Goal: Information Seeking & Learning: Learn about a topic

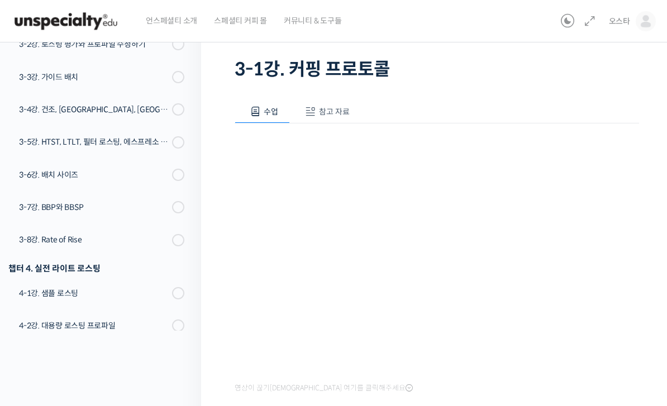
scroll to position [6, 0]
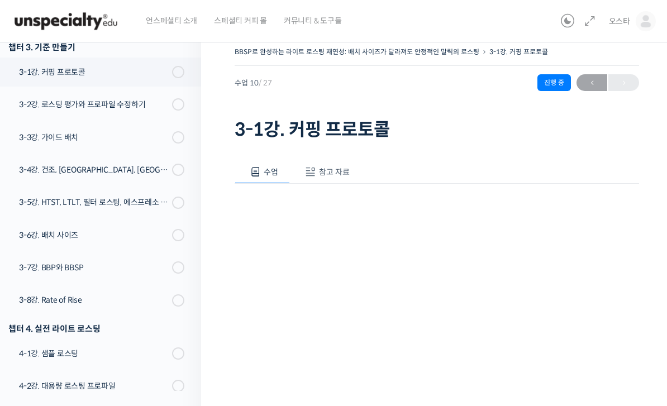
click at [380, 406] on div "영상이 끊기[DEMOGRAPHIC_DATA] 여기를 클릭해주세요" at bounding box center [437, 320] width 404 height 273
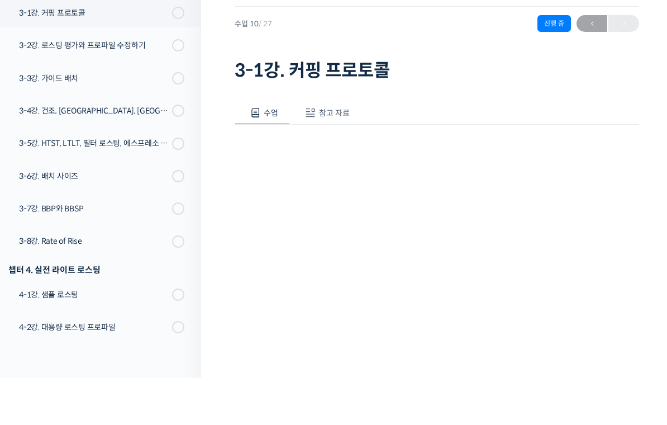
scroll to position [13, 0]
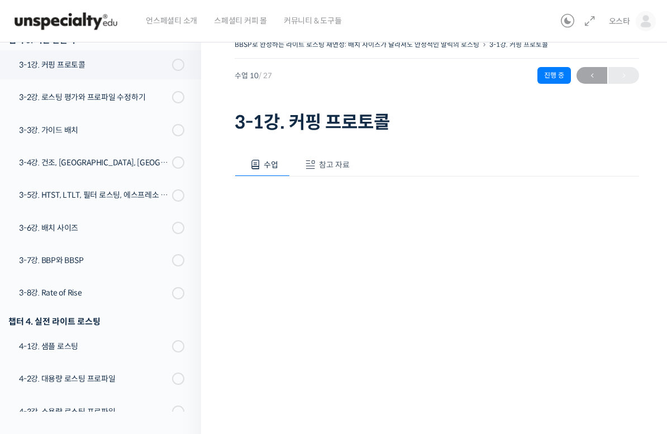
click at [27, 406] on html "언스페셜티 소개 스페셜티 커피 몰 커뮤니티 & 도구들 오스타 오스타 @wolfpang1637482516 내가 등록한 강의 나의 자격증 수강생 …" at bounding box center [333, 204] width 667 height 434
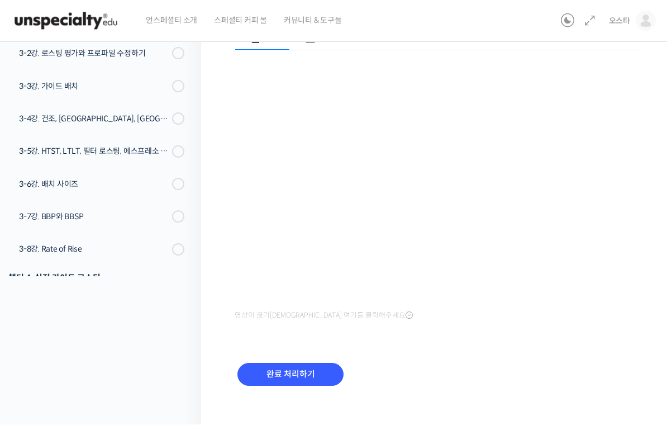
scroll to position [149, 0]
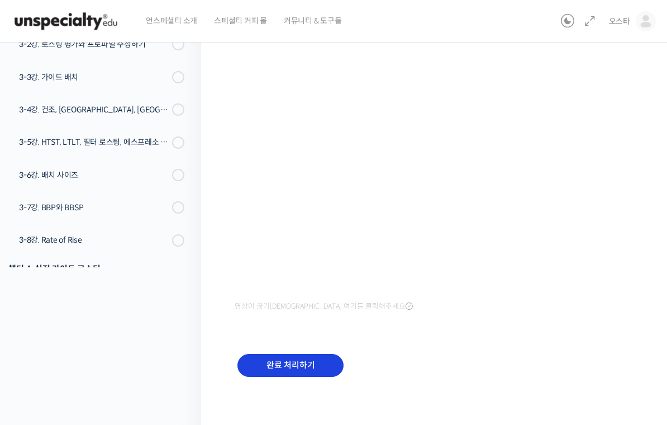
click at [299, 356] on input "완료 처리하기" at bounding box center [290, 365] width 106 height 23
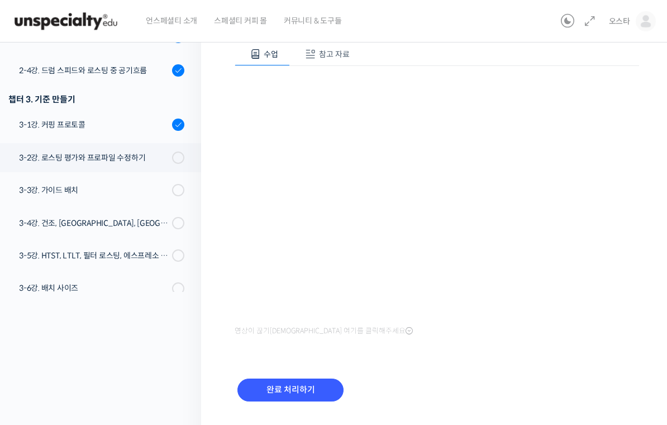
scroll to position [332, 0]
click at [289, 389] on input "완료 처리하기" at bounding box center [290, 389] width 106 height 23
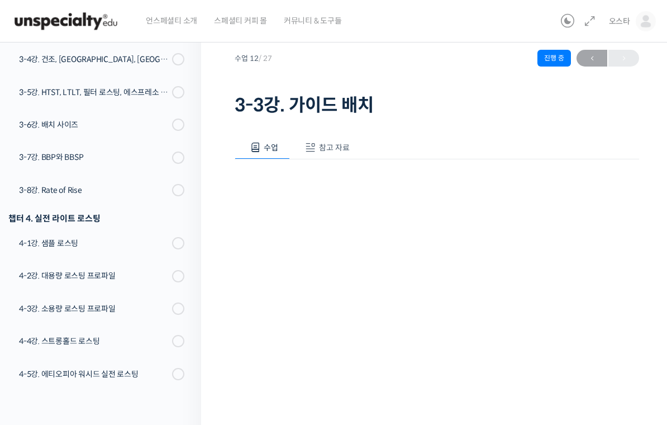
scroll to position [127, 0]
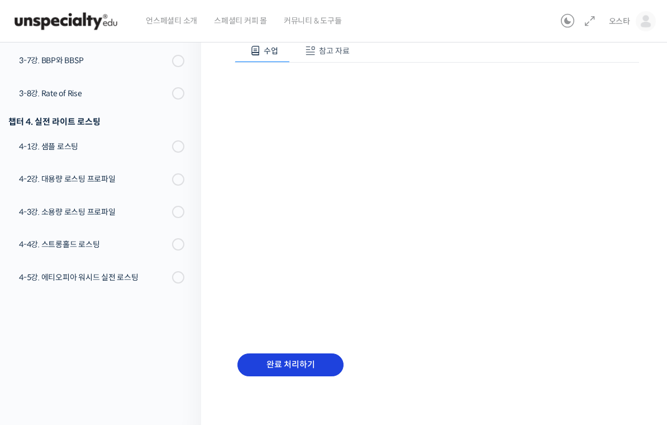
click at [302, 369] on input "완료 처리하기" at bounding box center [290, 364] width 106 height 23
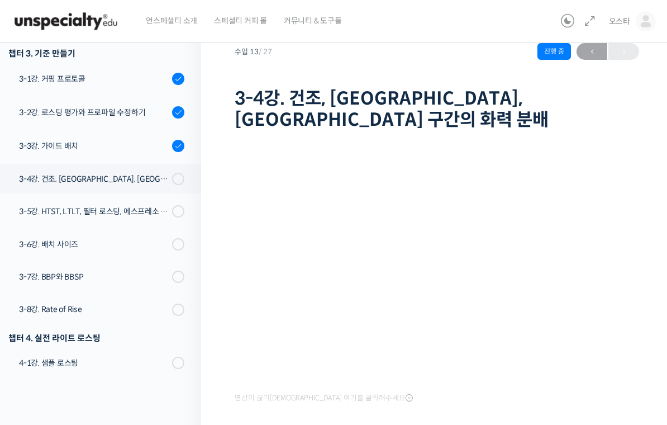
scroll to position [108, 0]
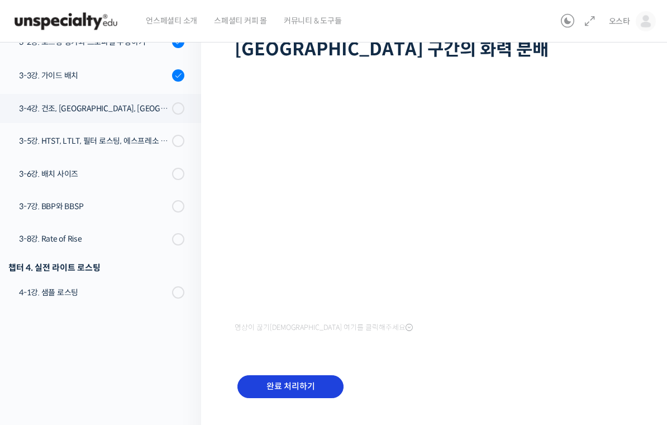
click at [311, 375] on input "완료 처리하기" at bounding box center [290, 386] width 106 height 23
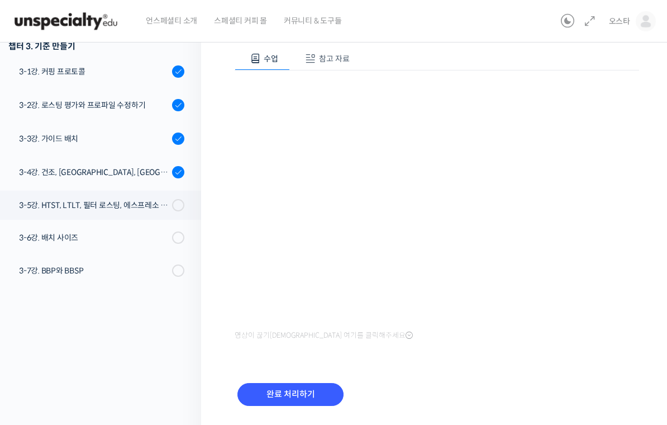
scroll to position [386, 0]
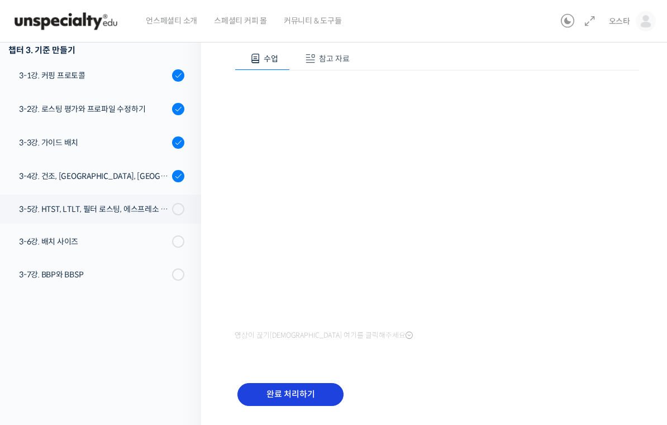
click at [316, 397] on input "완료 처리하기" at bounding box center [290, 394] width 106 height 23
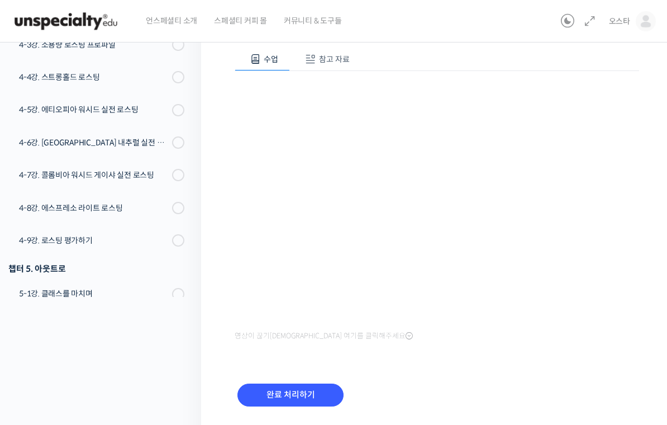
scroll to position [112, 0]
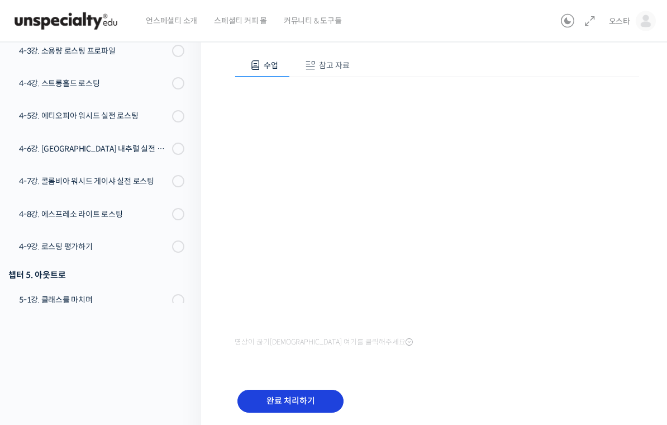
click at [322, 398] on input "완료 처리하기" at bounding box center [290, 401] width 106 height 23
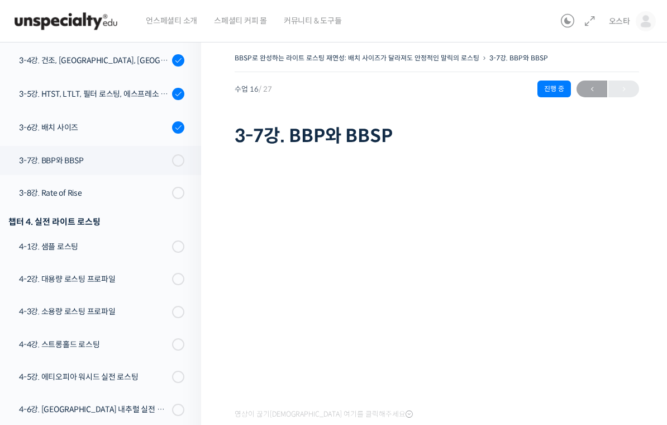
scroll to position [617, 0]
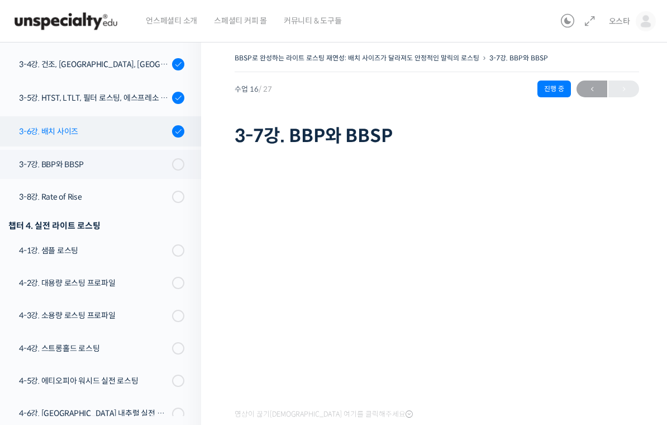
click at [135, 127] on div "3-6강. 배치 사이즈" at bounding box center [94, 131] width 150 height 12
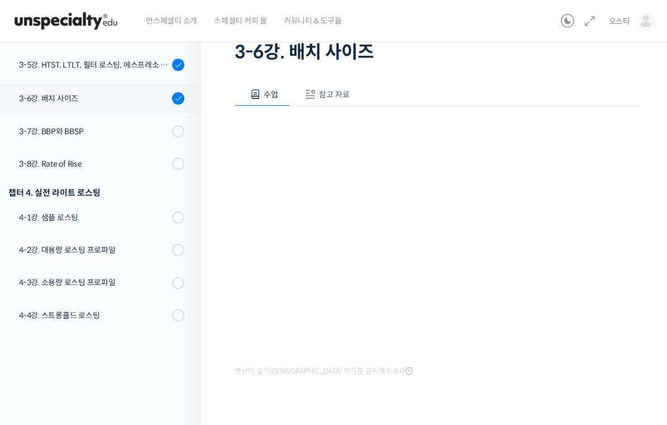
scroll to position [84, 0]
click at [154, 130] on div "3-7강. BBP와 BBSP" at bounding box center [94, 131] width 150 height 12
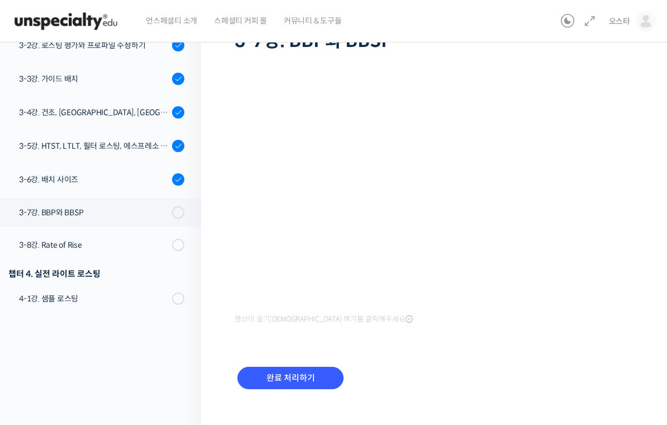
scroll to position [108, 0]
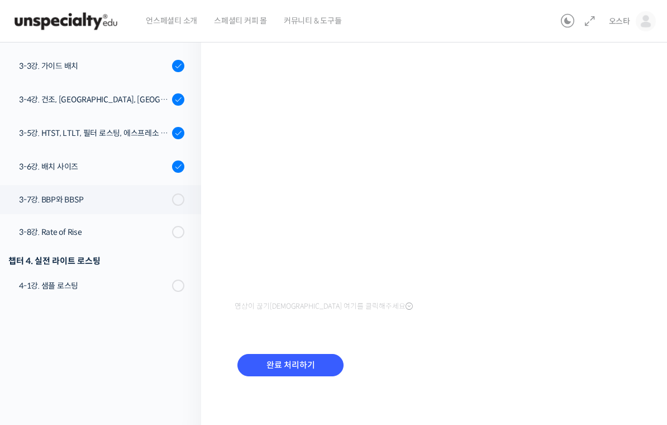
click at [406, 309] on icon at bounding box center [409, 306] width 7 height 9
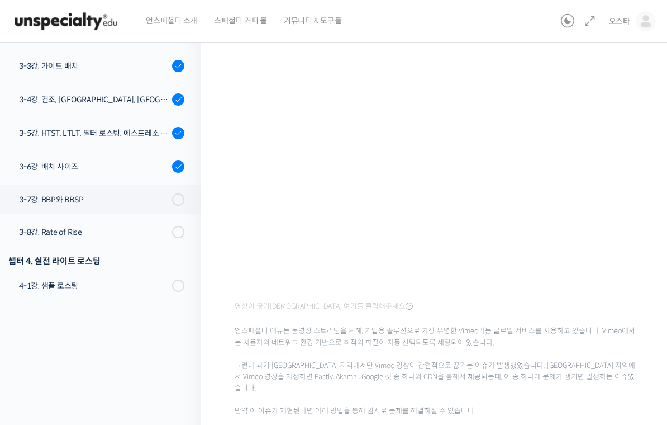
click at [406, 304] on icon at bounding box center [409, 306] width 7 height 9
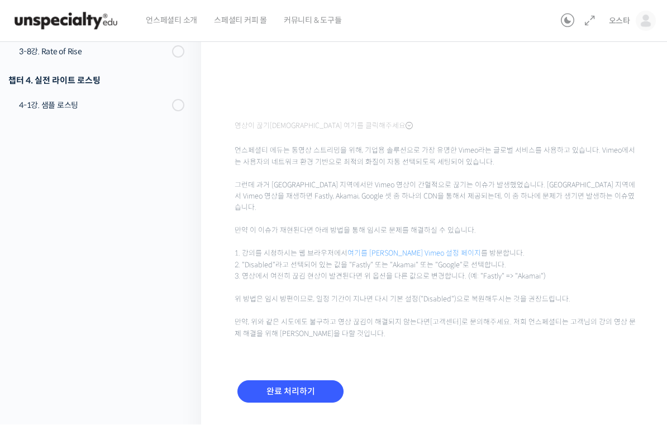
scroll to position [299, 0]
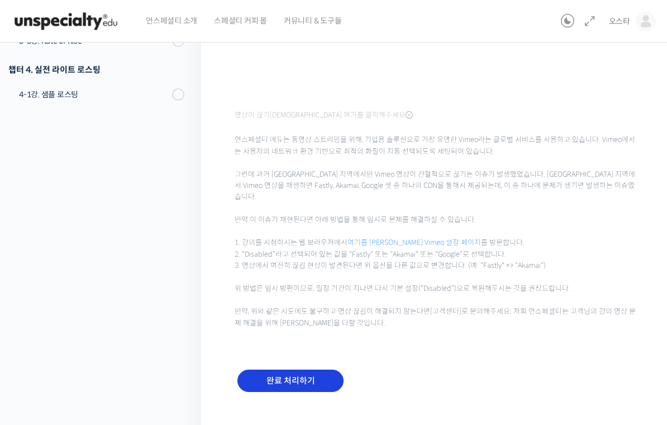
click at [316, 369] on input "완료 처리하기" at bounding box center [290, 380] width 106 height 23
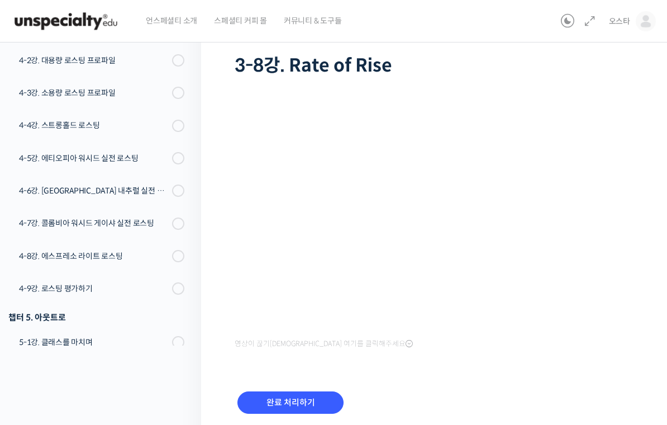
scroll to position [108, 0]
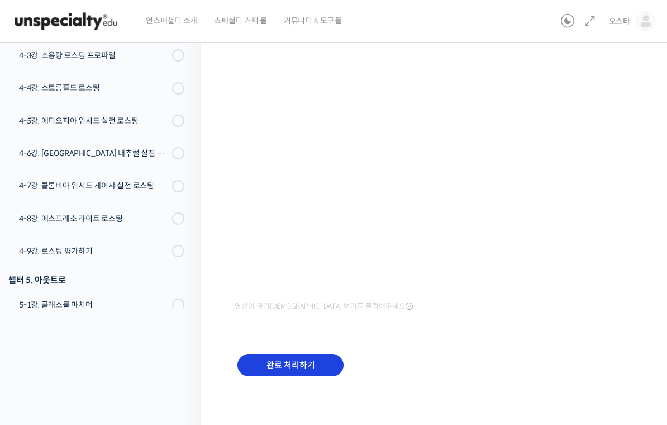
click at [311, 365] on input "완료 처리하기" at bounding box center [290, 365] width 106 height 23
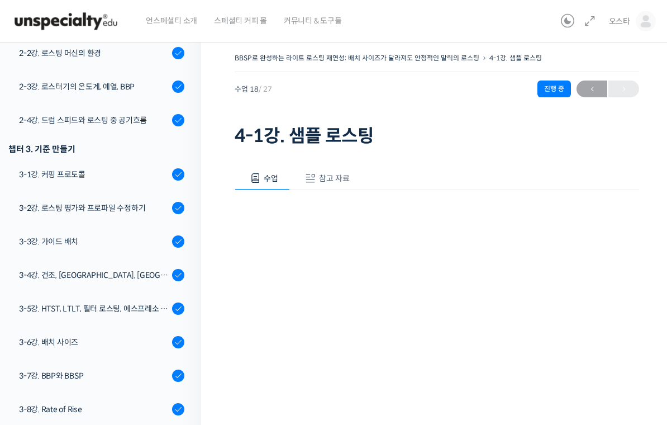
scroll to position [385, 0]
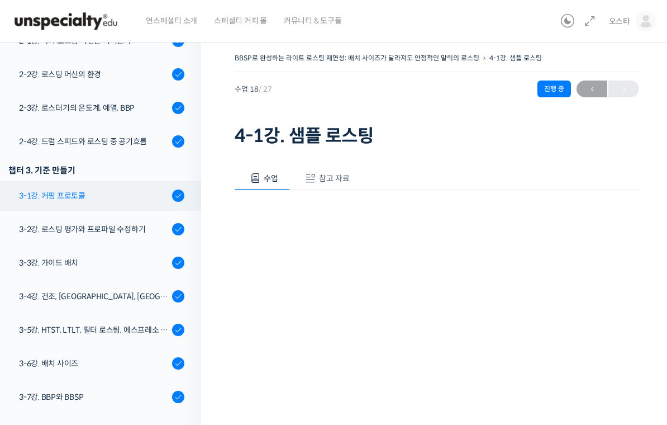
click at [127, 190] on div "3-1강. 커핑 프로토콜" at bounding box center [94, 195] width 150 height 12
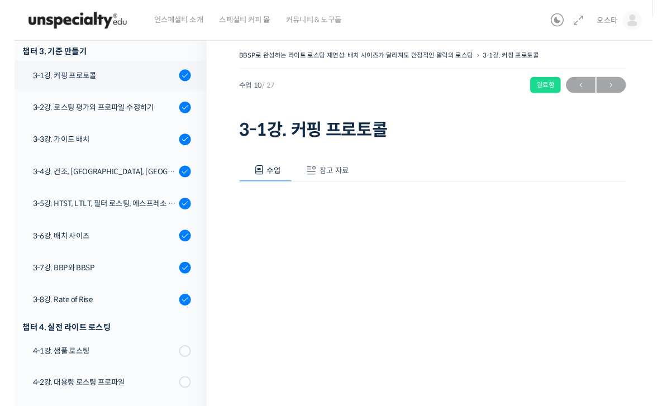
scroll to position [502, 0]
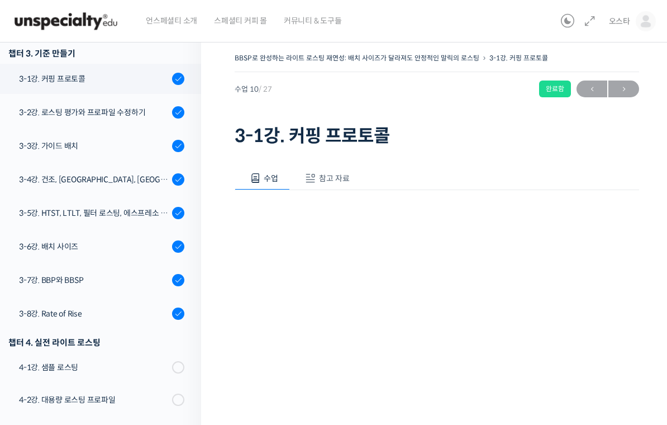
click at [341, 175] on span "참고 자료" at bounding box center [334, 178] width 31 height 10
click at [355, 213] on link "PPT 수업 자료 (클릭하시면 새 창에서 열립니다)" at bounding box center [324, 215] width 178 height 12
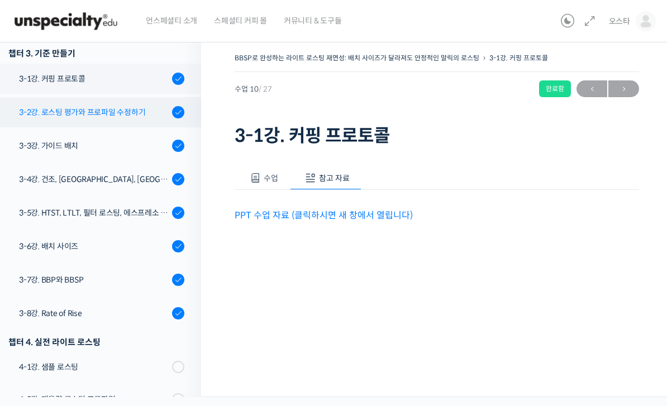
click at [115, 113] on div "3-2강. 로스팅 평가와 프로파일 수정하기" at bounding box center [94, 112] width 150 height 12
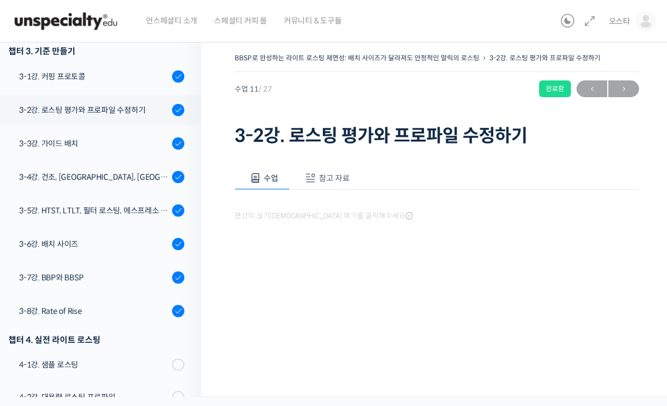
scroll to position [556, 0]
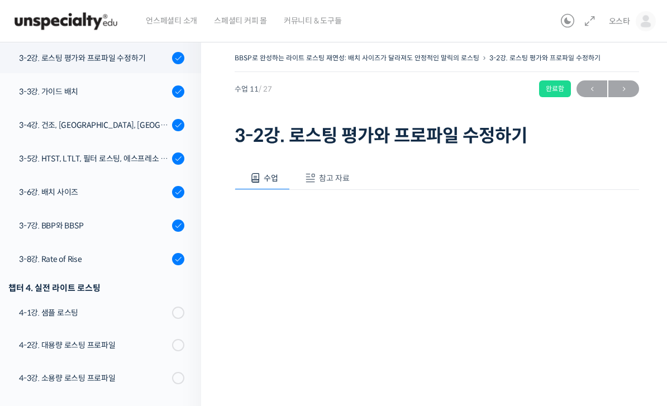
click at [343, 177] on span "참고 자료" at bounding box center [334, 178] width 31 height 10
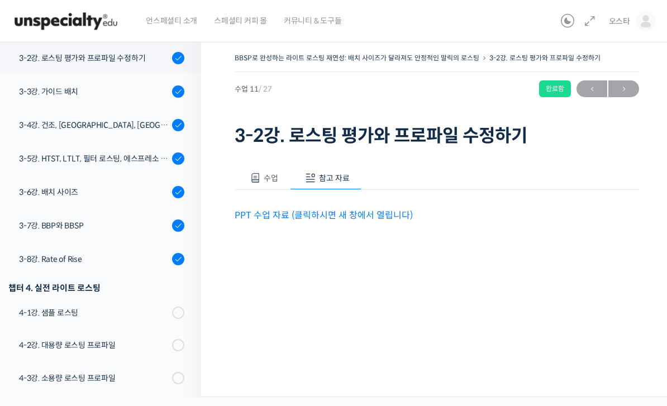
click at [330, 211] on link "PPT 수업 자료 (클릭하시면 새 창에서 열립니다)" at bounding box center [324, 215] width 178 height 12
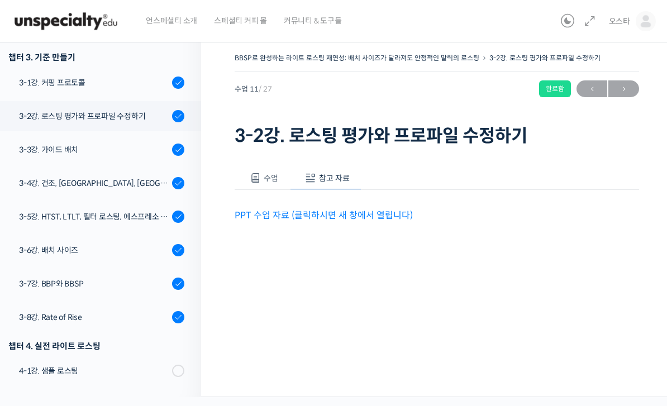
scroll to position [498, 0]
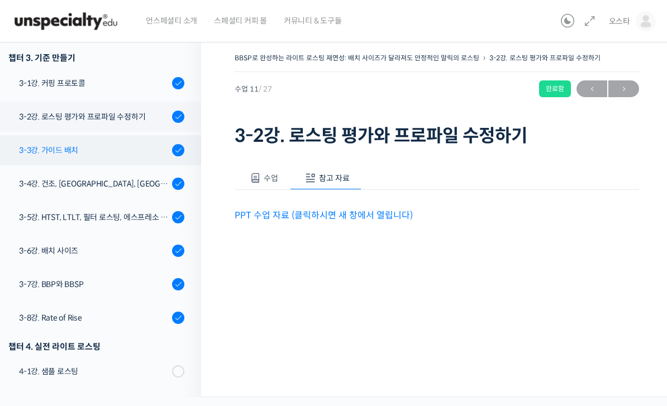
click at [115, 147] on div "3-3강. 가이드 배치" at bounding box center [94, 150] width 150 height 12
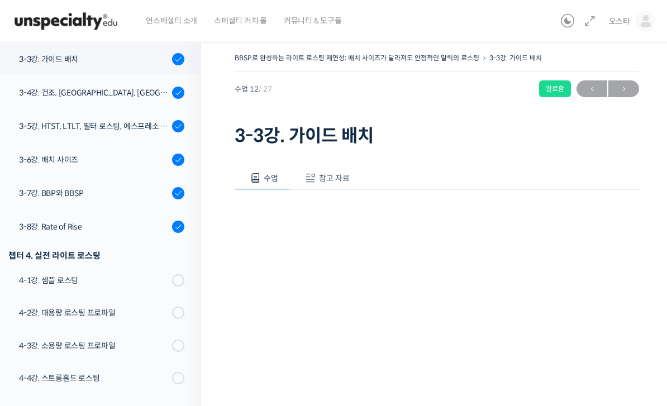
scroll to position [590, 0]
click at [336, 185] on button "참고 자료" at bounding box center [326, 177] width 72 height 23
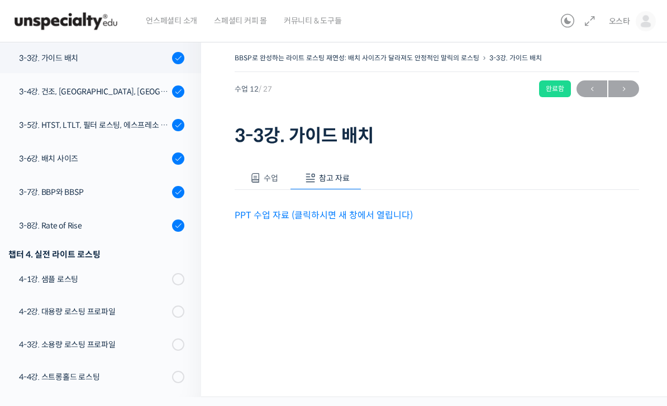
click at [362, 216] on link "PPT 수업 자료 (클릭하시면 새 창에서 열립니다)" at bounding box center [324, 215] width 178 height 12
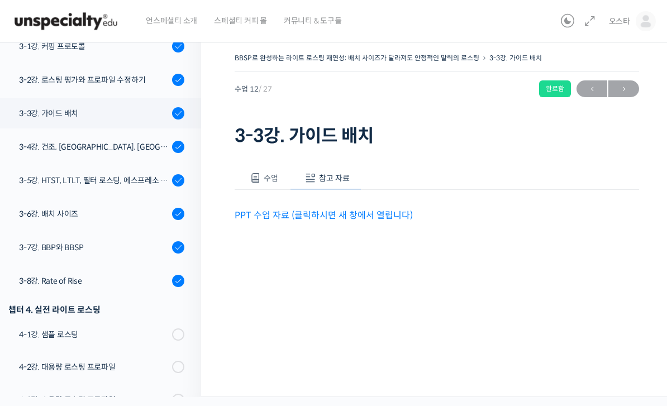
scroll to position [531, 0]
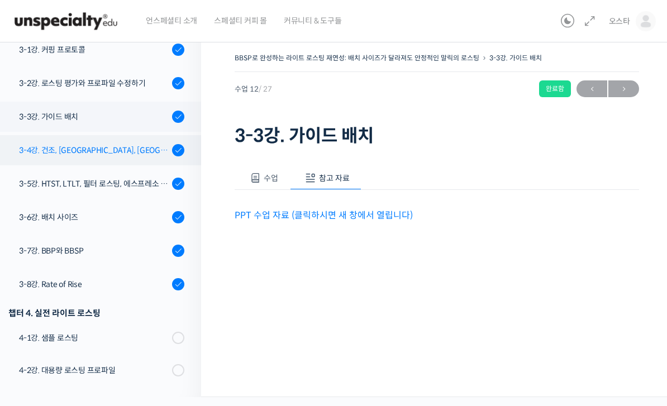
click at [119, 154] on div "3-4강. 건조, [GEOGRAPHIC_DATA], [GEOGRAPHIC_DATA] 구간의 화력 분배" at bounding box center [94, 150] width 150 height 12
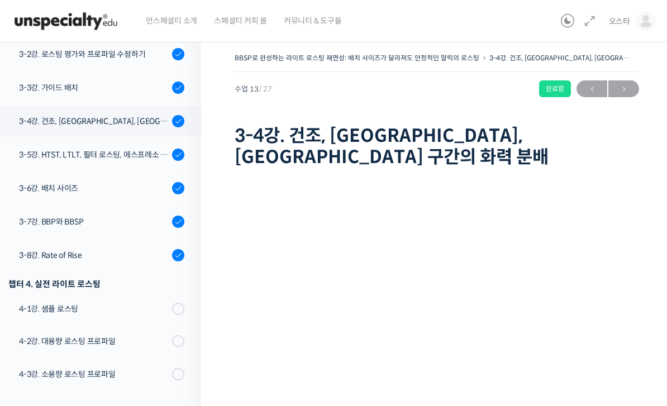
scroll to position [559, 0]
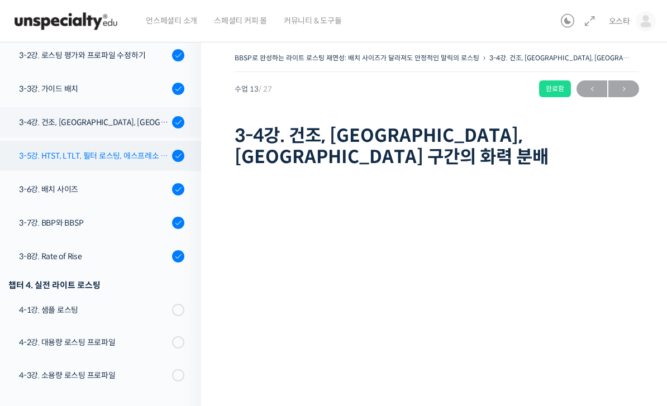
click at [115, 153] on div "3-5강. HTST, LTLT, 필터 로스팅, 에스프레소 로스팅" at bounding box center [94, 156] width 150 height 12
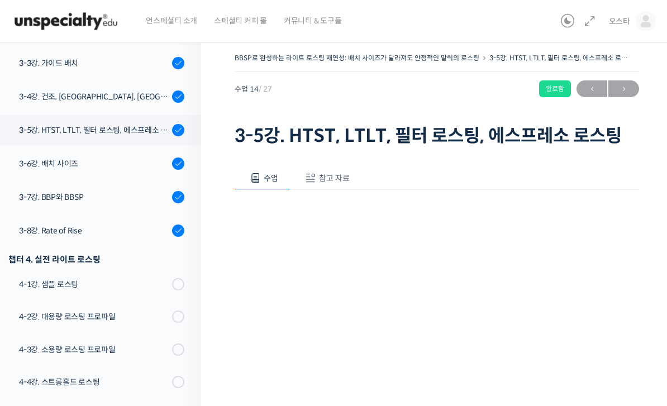
scroll to position [657, 0]
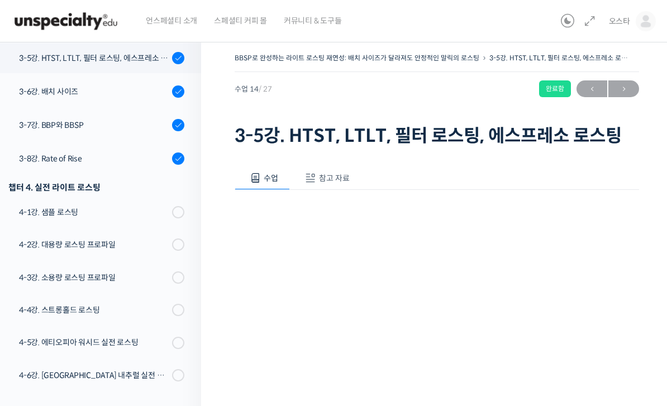
click at [333, 175] on span "참고 자료" at bounding box center [334, 178] width 31 height 10
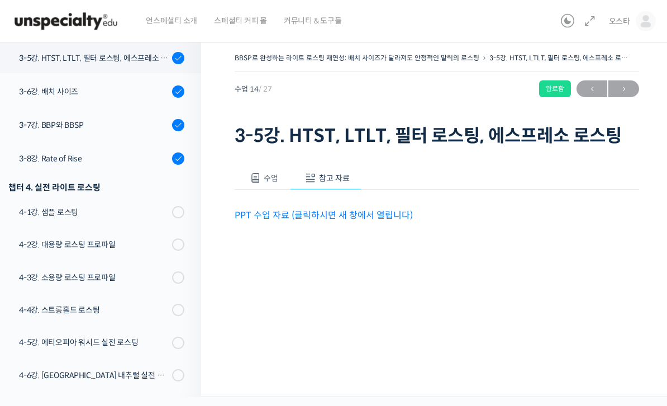
click at [344, 211] on link "PPT 수업 자료 (클릭하시면 새 창에서 열립니다)" at bounding box center [324, 215] width 178 height 12
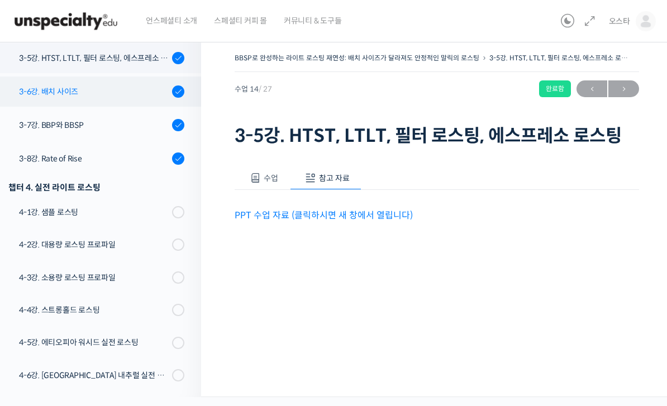
click at [102, 92] on div "3-6강. 배치 사이즈" at bounding box center [94, 91] width 150 height 12
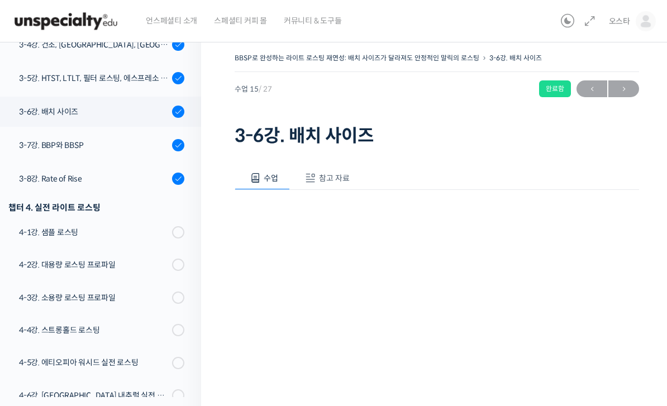
scroll to position [690, 0]
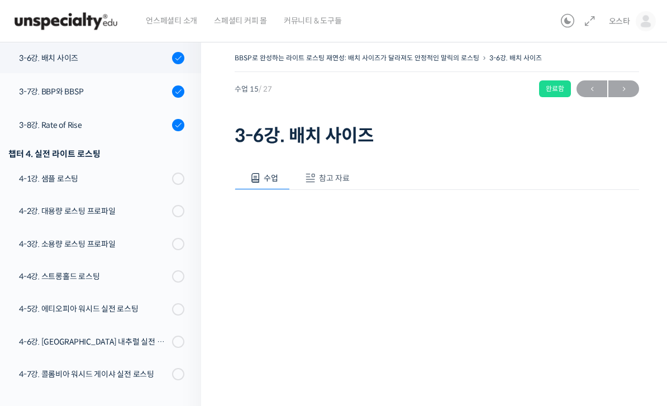
click at [335, 171] on button "참고 자료" at bounding box center [326, 177] width 72 height 23
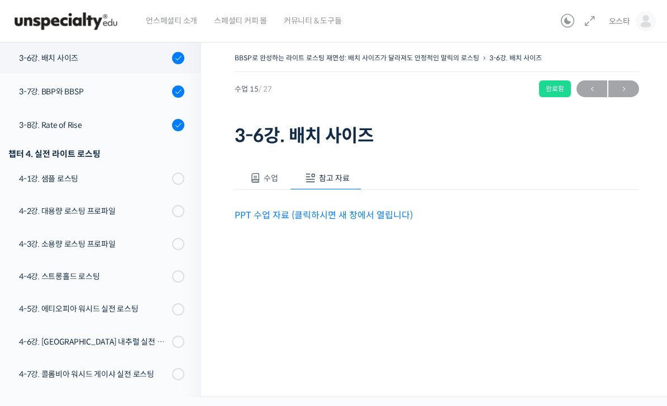
scroll to position [36, 0]
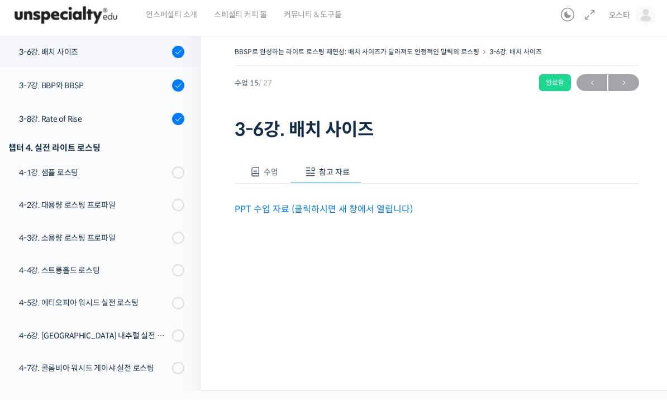
click at [391, 209] on link "PPT 수업 자료 (클릭하시면 새 창에서 열립니다)" at bounding box center [324, 215] width 178 height 12
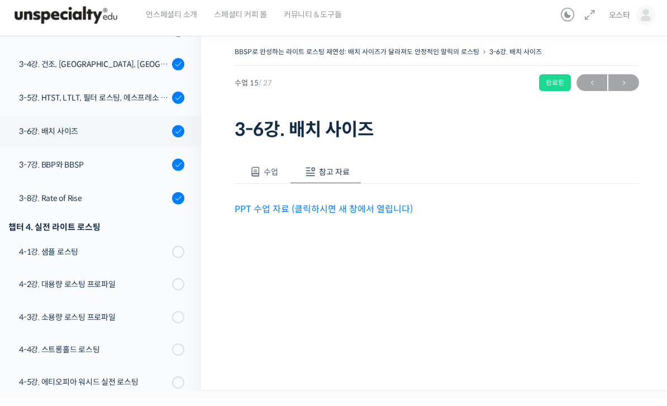
scroll to position [608, 0]
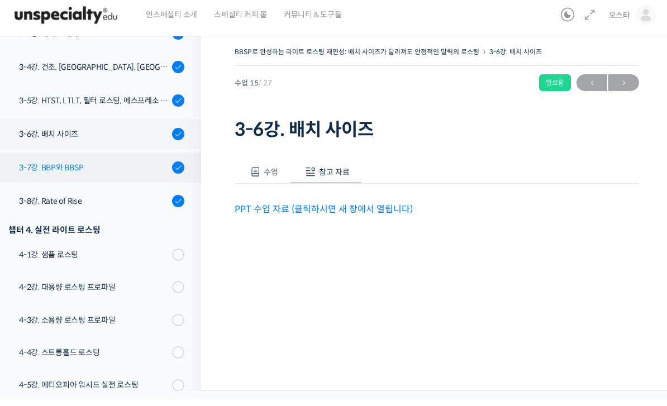
click at [121, 168] on div "3-7강. BBP와 BBSP" at bounding box center [94, 174] width 150 height 12
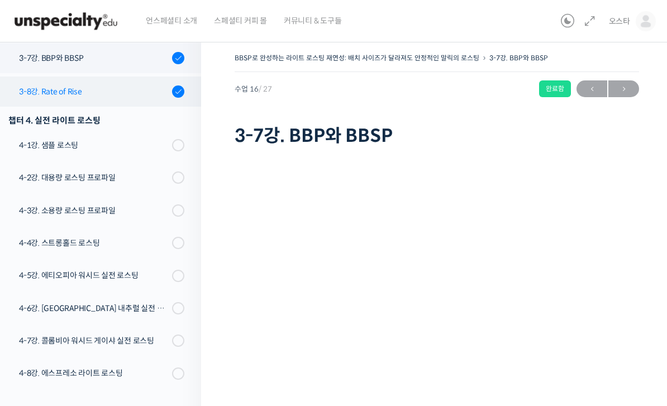
click at [108, 96] on div "3-8강. Rate of Rise" at bounding box center [94, 91] width 150 height 12
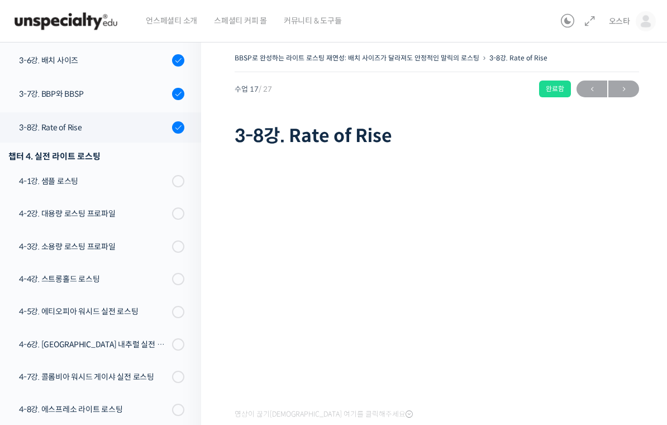
scroll to position [684, 0]
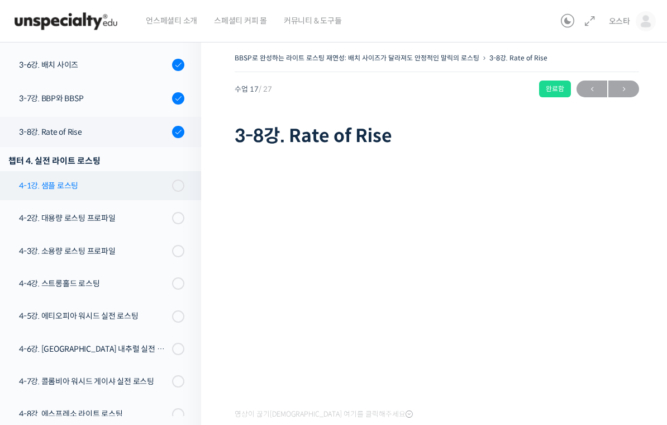
click at [132, 173] on link "4-1강. 샘플 로스팅" at bounding box center [97, 185] width 207 height 29
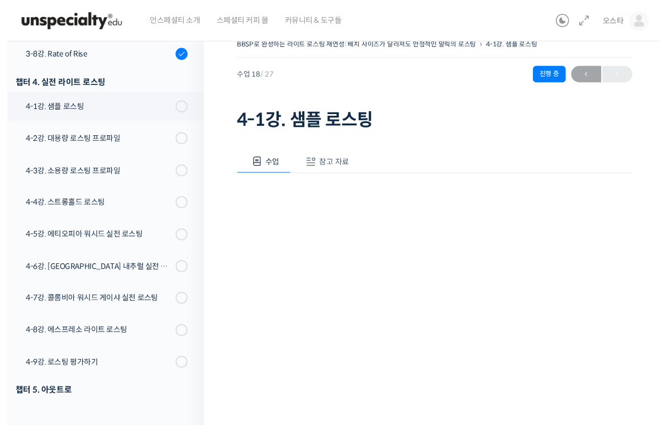
scroll to position [30, 0]
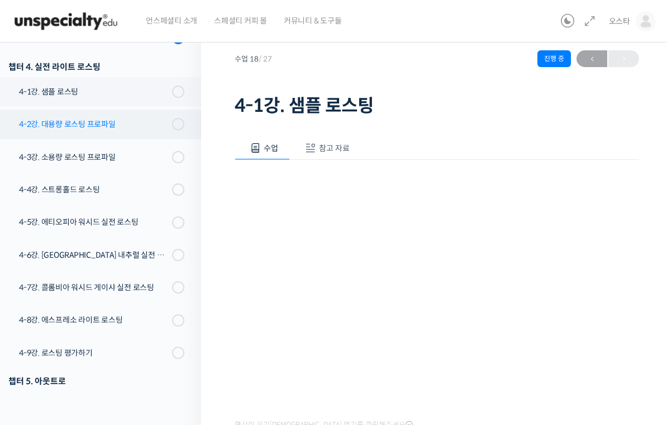
click at [113, 125] on div "4-2강. 대용량 로스팅 프로파일" at bounding box center [94, 124] width 150 height 12
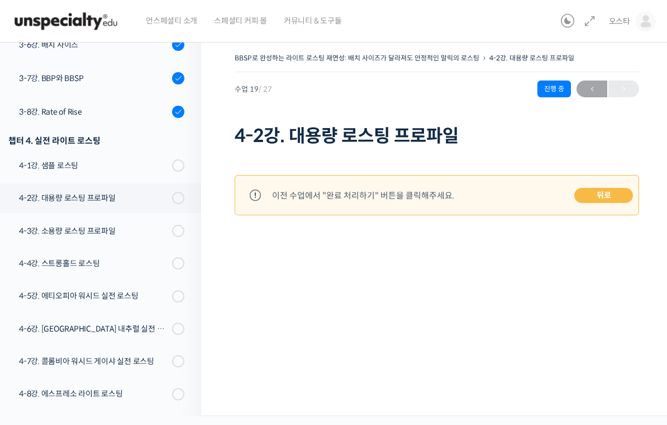
scroll to position [771, 0]
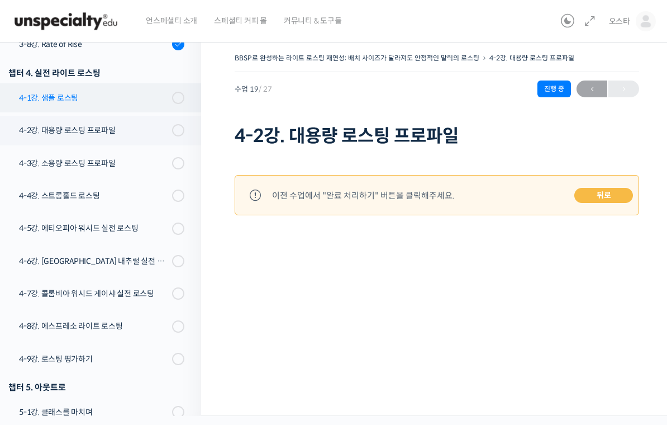
click at [107, 99] on div "4-1강. 샘플 로스팅" at bounding box center [94, 98] width 150 height 12
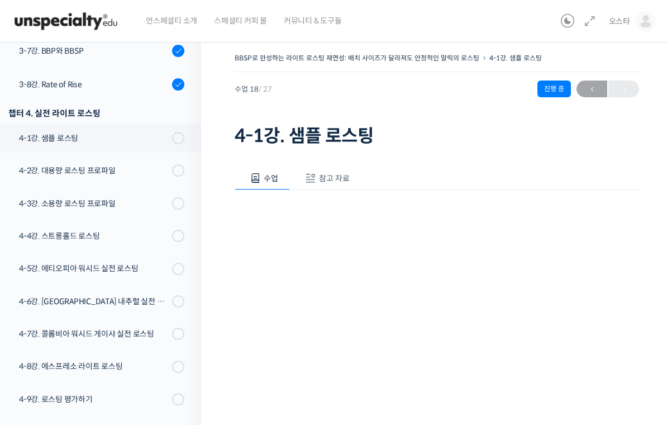
scroll to position [771, 0]
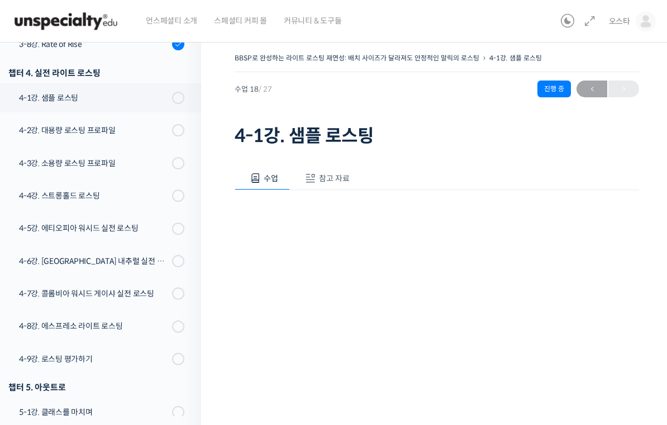
drag, startPoint x: 665, startPoint y: 223, endPoint x: 647, endPoint y: 225, distance: 18.6
click at [647, 220] on div "BBSP로 완성하는 라이트 로스팅 재연성: 배치 사이즈가 달라져도 안정적인 말릭의 로스팅 4-1강. 샘플 로스팅 진행 중 수업 18 / 27 …" at bounding box center [436, 306] width 471 height 544
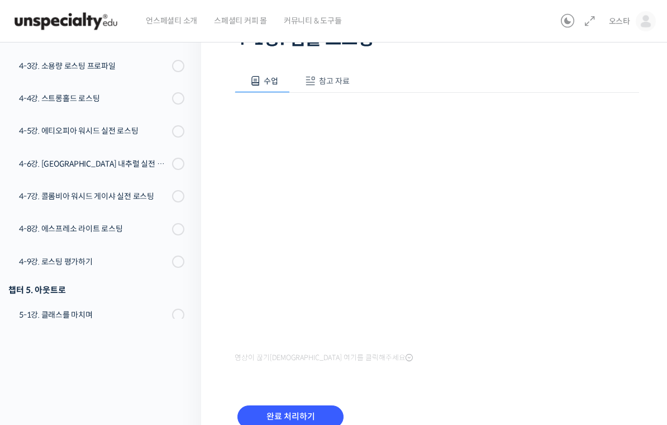
scroll to position [149, 0]
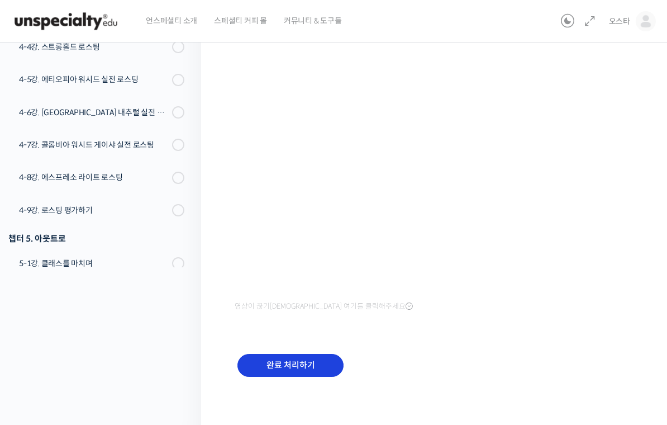
click at [299, 369] on input "완료 처리하기" at bounding box center [290, 365] width 106 height 23
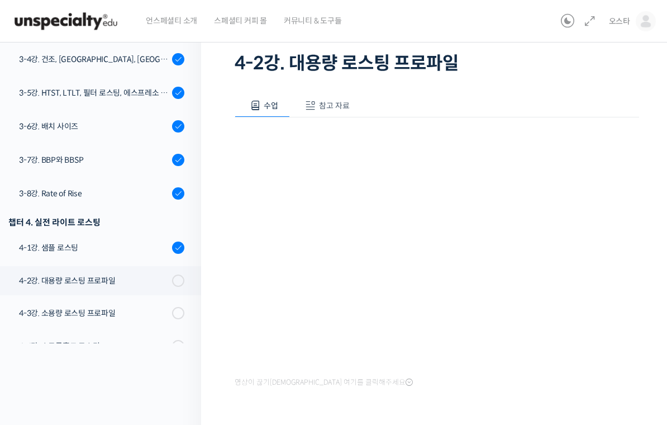
scroll to position [547, 0]
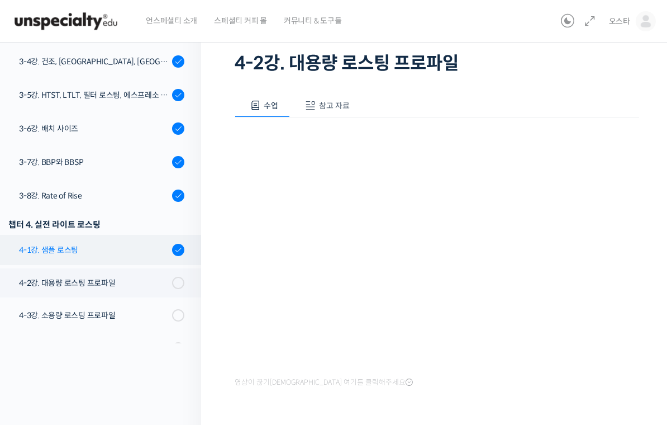
click at [107, 249] on div "4-1강. 샘플 로스팅" at bounding box center [94, 250] width 150 height 12
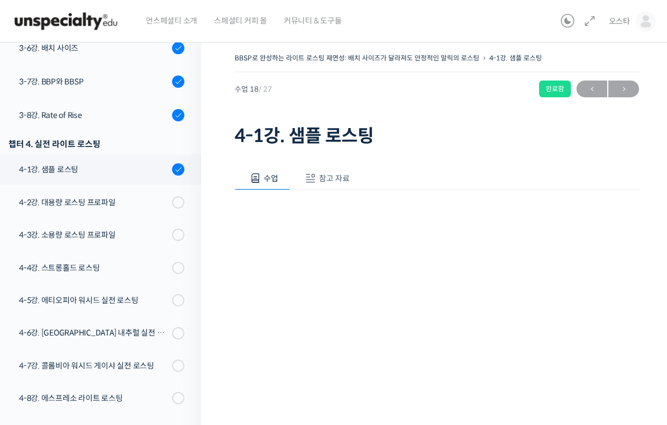
scroll to position [773, 0]
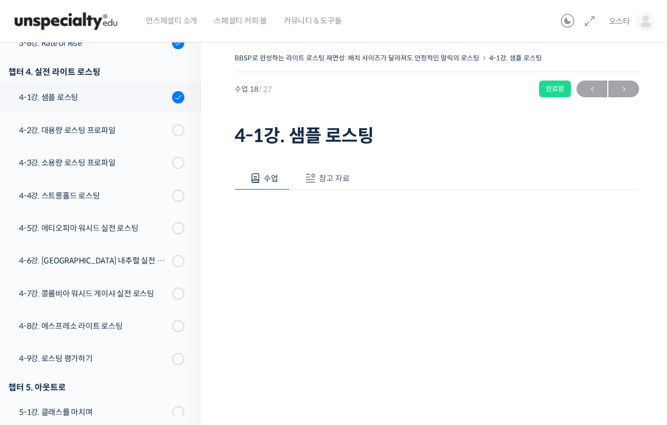
click at [332, 179] on span "참고 자료" at bounding box center [334, 178] width 31 height 10
click at [352, 198] on div "PPT 수업 자료 (클릭하시면 새 창에서 열립니다)" at bounding box center [437, 206] width 404 height 33
click at [358, 213] on link "PPT 수업 자료 (클릭하시면 새 창에서 열립니다)" at bounding box center [324, 215] width 178 height 12
